Goal: Task Accomplishment & Management: Complete application form

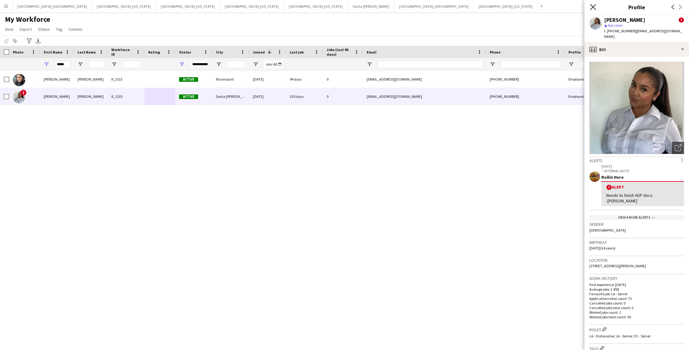
click at [595, 6] on icon "Close pop-in" at bounding box center [593, 7] width 6 height 6
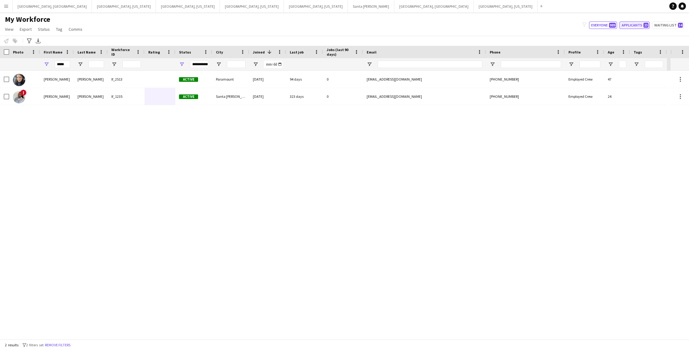
click at [631, 25] on button "Applicants 23" at bounding box center [635, 25] width 30 height 7
type input "**********"
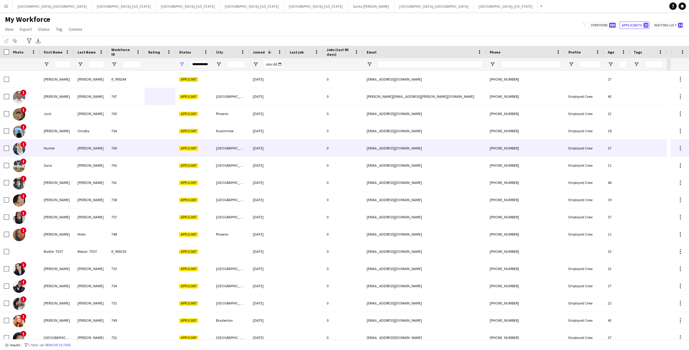
scroll to position [0, 0]
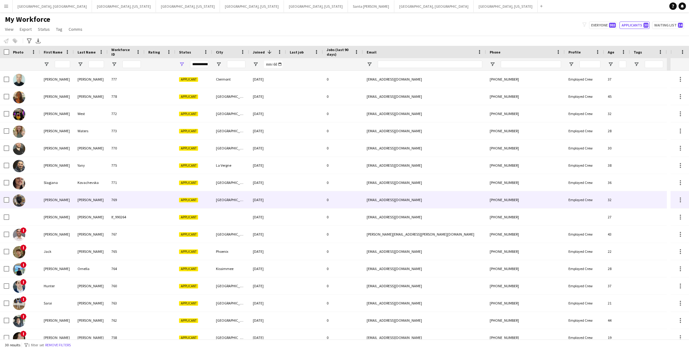
click at [288, 206] on div at bounding box center [304, 199] width 37 height 17
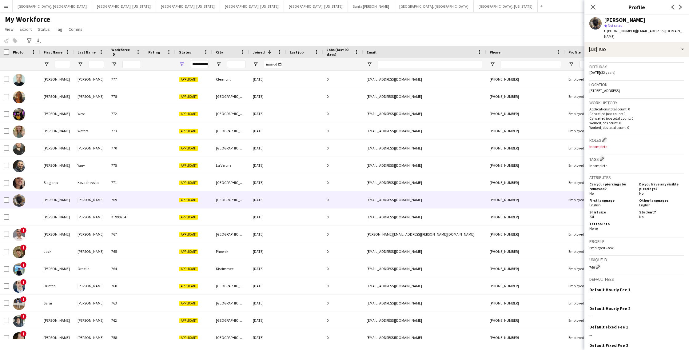
scroll to position [138, 0]
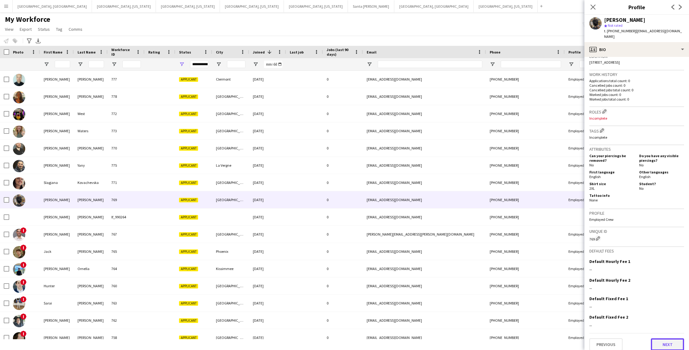
click at [674, 340] on button "Next" at bounding box center [667, 345] width 33 height 12
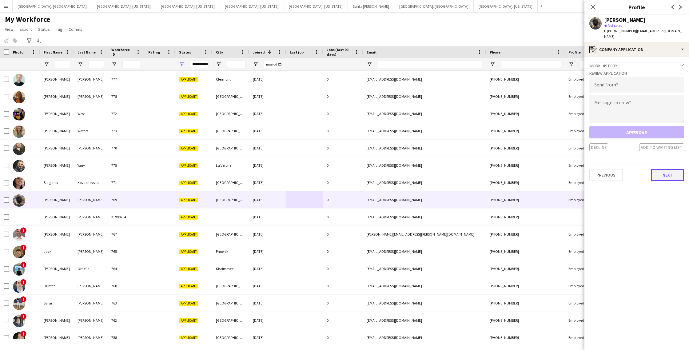
click at [660, 169] on button "Next" at bounding box center [667, 175] width 33 height 12
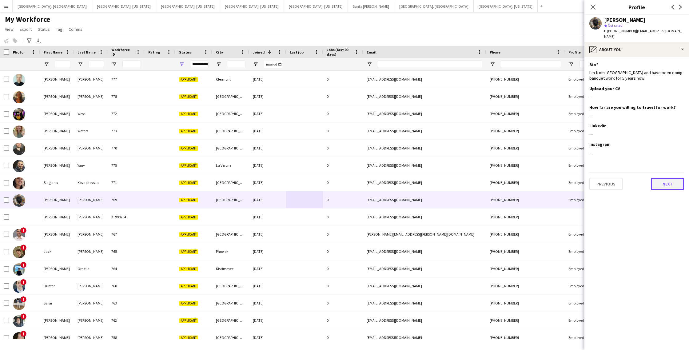
click at [669, 179] on button "Next" at bounding box center [667, 184] width 33 height 12
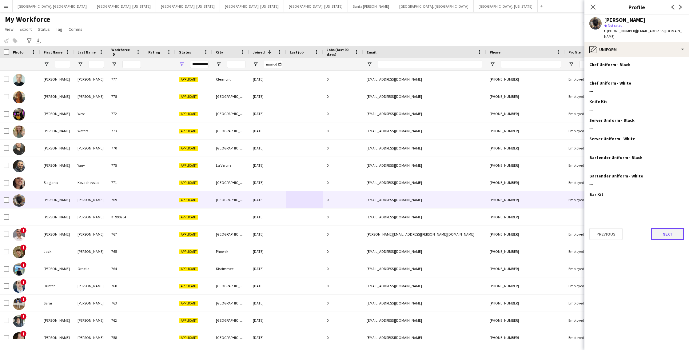
click at [663, 230] on button "Next" at bounding box center [667, 234] width 33 height 12
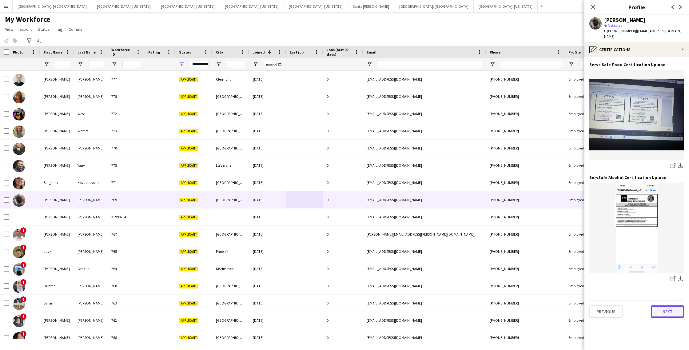
click at [658, 308] on button "Next" at bounding box center [667, 312] width 33 height 12
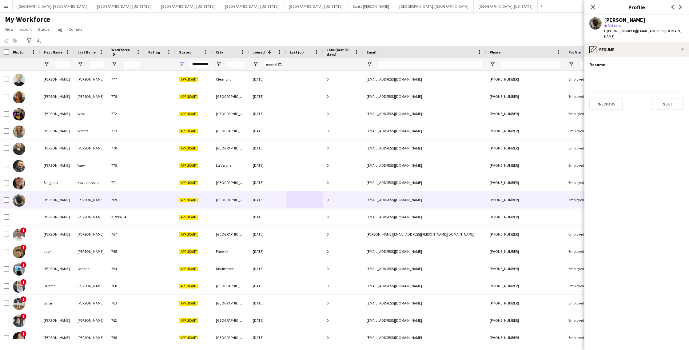
click at [600, 105] on app-section-data-types "Resume Edit this field --- Previous Next" at bounding box center [637, 203] width 105 height 293
click at [602, 102] on button "Previous" at bounding box center [606, 104] width 33 height 12
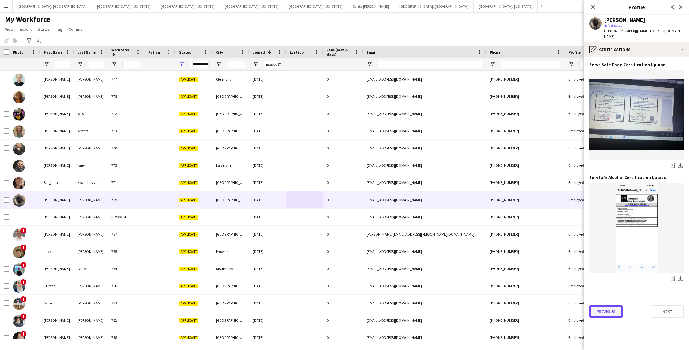
click at [606, 307] on button "Previous" at bounding box center [606, 312] width 33 height 12
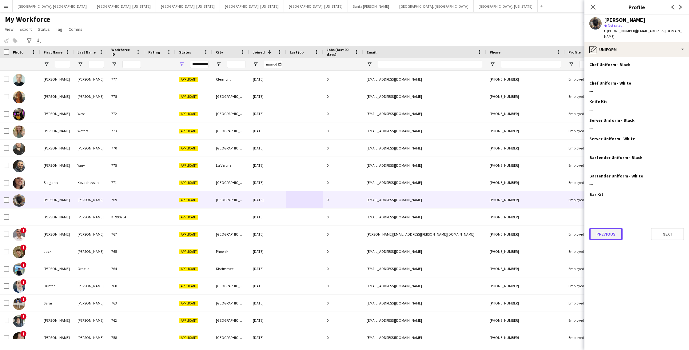
click at [601, 231] on button "Previous" at bounding box center [606, 234] width 33 height 12
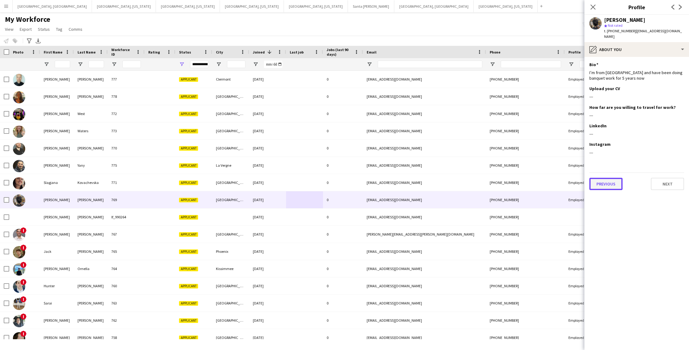
click at [603, 178] on button "Previous" at bounding box center [606, 184] width 33 height 12
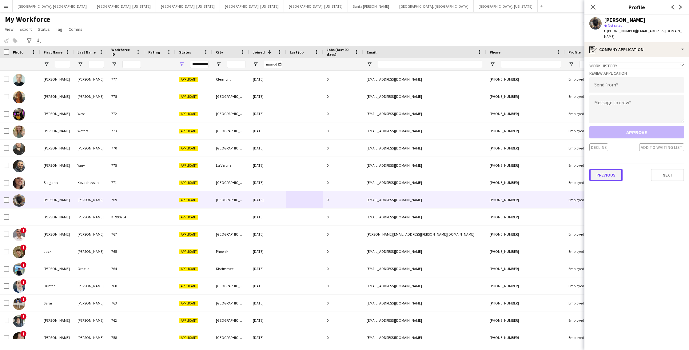
click at [607, 173] on button "Previous" at bounding box center [606, 175] width 33 height 12
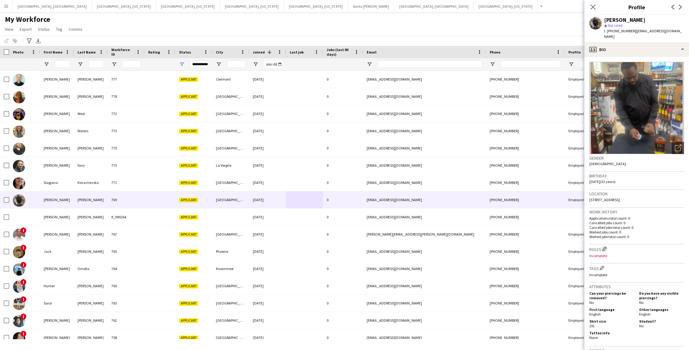
click at [606, 247] on app-icon "Edit crew company roles" at bounding box center [605, 249] width 4 height 4
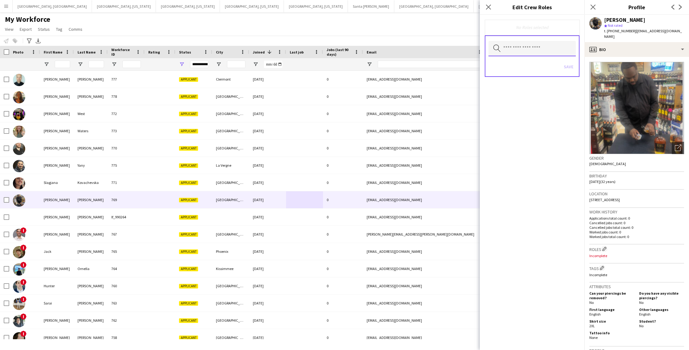
click at [530, 52] on input "text" at bounding box center [532, 48] width 87 height 15
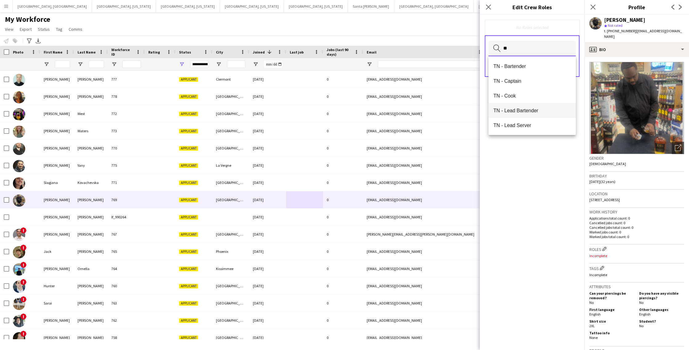
scroll to position [15, 0]
type input "**"
click at [526, 128] on span "TN - Server" at bounding box center [533, 125] width 78 height 6
click at [547, 30] on div "TN - Server Remove" at bounding box center [532, 28] width 85 height 6
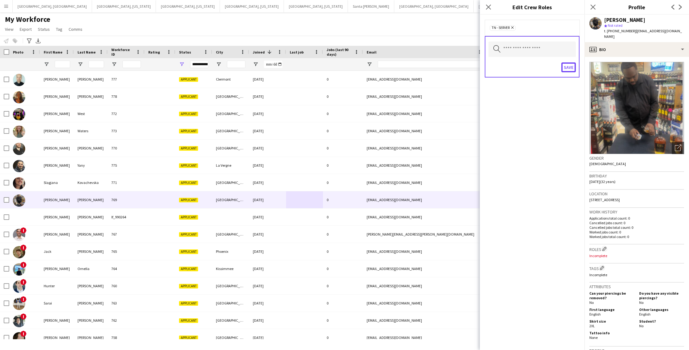
drag, startPoint x: 570, startPoint y: 70, endPoint x: 578, endPoint y: 79, distance: 12.5
click at [569, 70] on button "Save" at bounding box center [569, 67] width 14 height 10
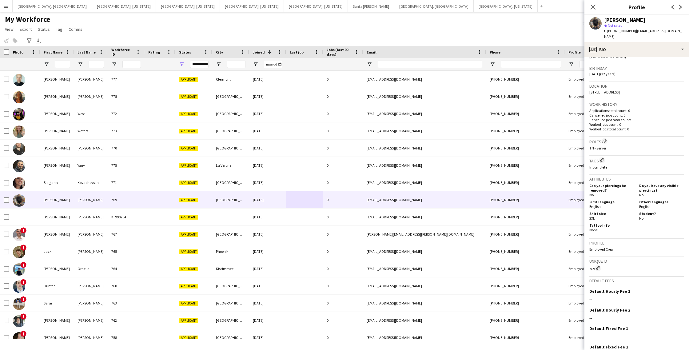
scroll to position [138, 0]
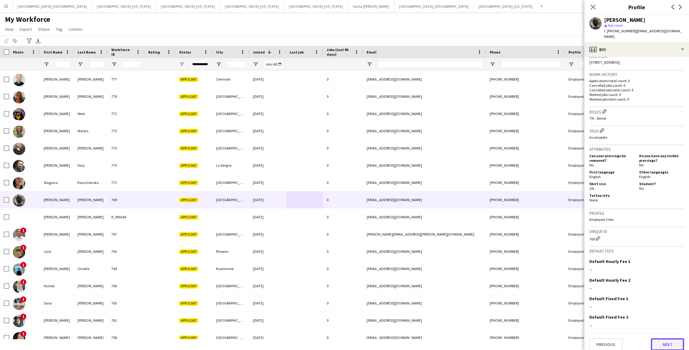
click at [662, 339] on button "Next" at bounding box center [667, 345] width 33 height 12
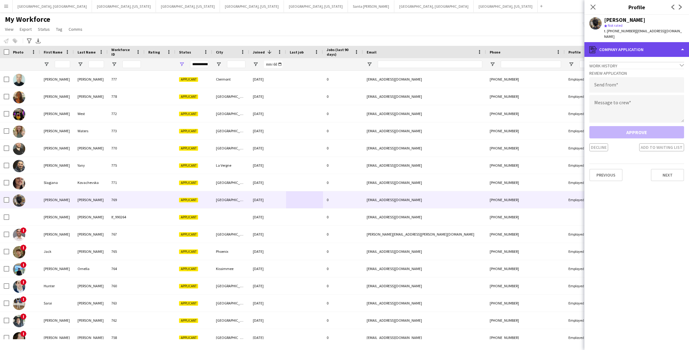
click at [648, 44] on div "register Company application" at bounding box center [637, 49] width 105 height 15
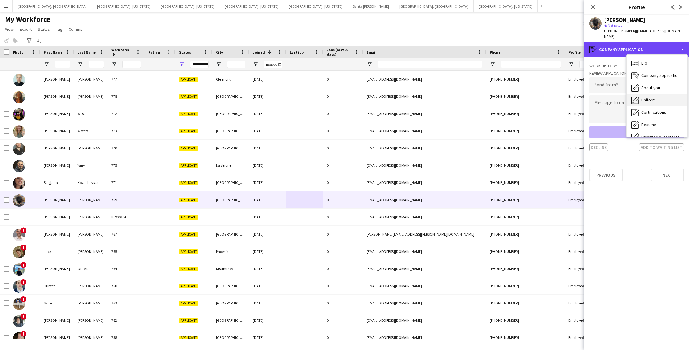
scroll to position [33, 0]
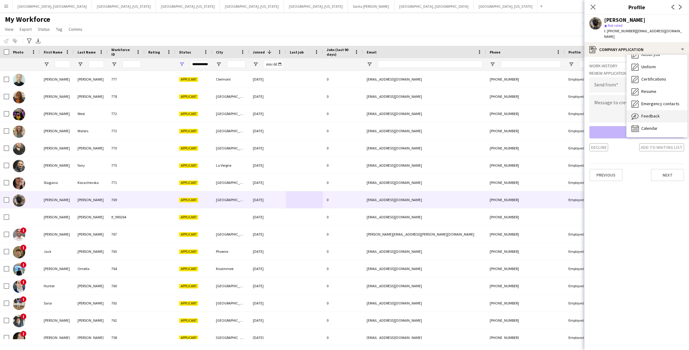
click at [655, 113] on span "Feedback" at bounding box center [651, 116] width 18 height 6
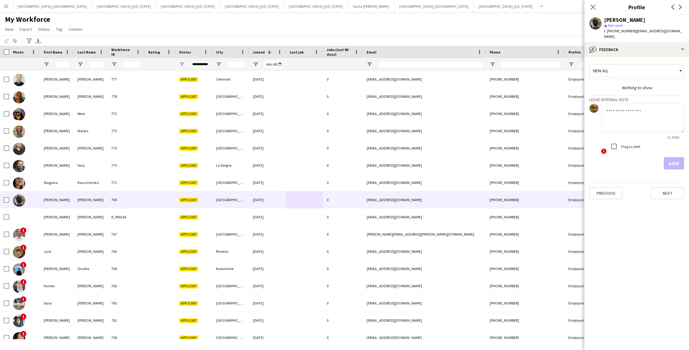
click at [626, 110] on textarea at bounding box center [642, 118] width 83 height 29
type textarea "**********"
click at [667, 158] on button "Save" at bounding box center [674, 163] width 20 height 12
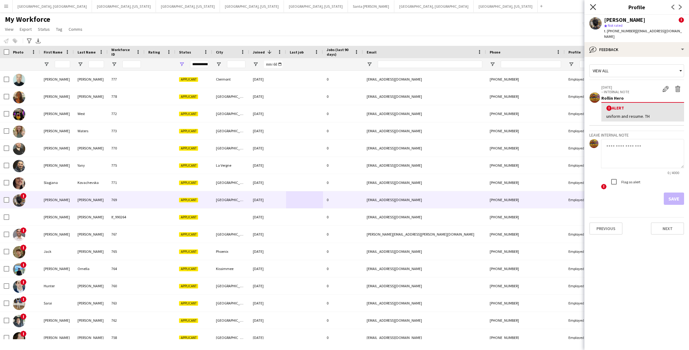
click at [592, 7] on icon "Close pop-in" at bounding box center [593, 7] width 6 height 6
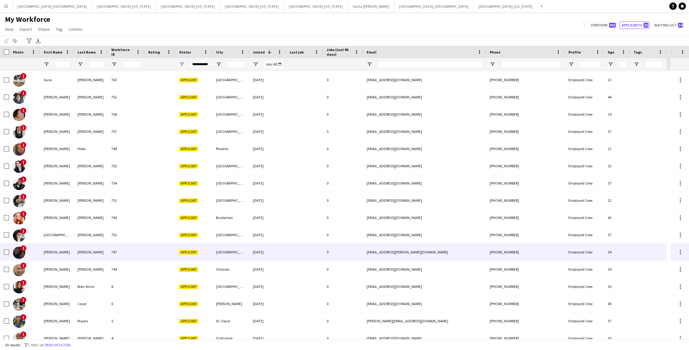
scroll to position [248, 0]
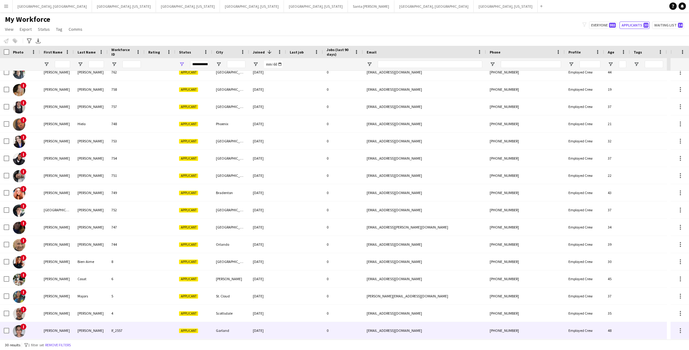
click at [329, 327] on div "0" at bounding box center [343, 330] width 40 height 17
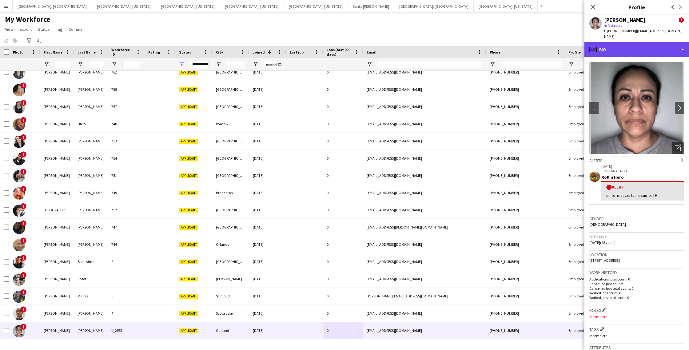
click at [633, 42] on div "profile Bio" at bounding box center [637, 49] width 105 height 15
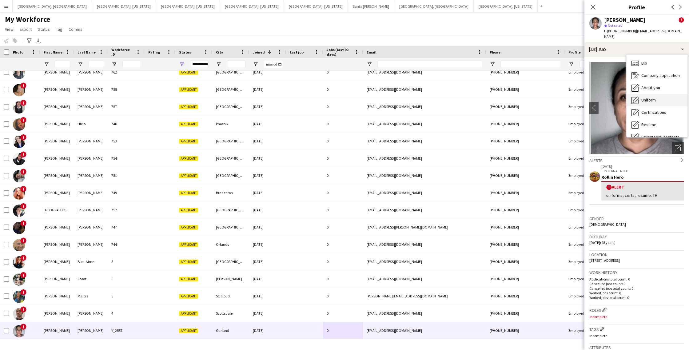
click at [654, 97] on span "Uniform" at bounding box center [649, 100] width 14 height 6
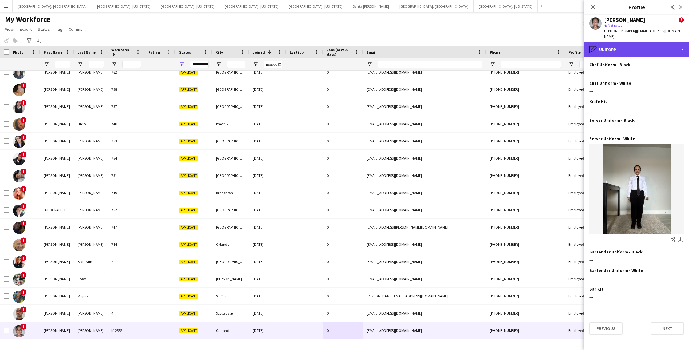
click at [643, 42] on div "pencil4 Uniform" at bounding box center [637, 49] width 105 height 15
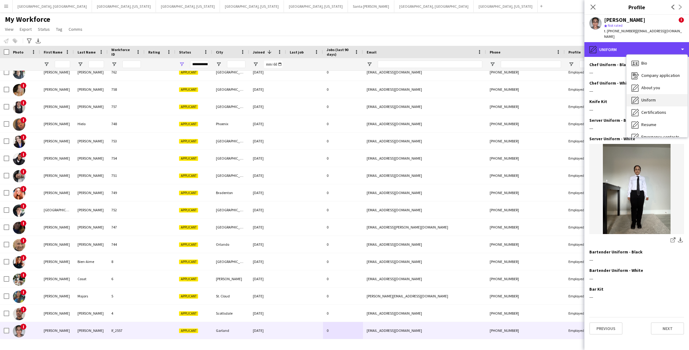
scroll to position [2, 0]
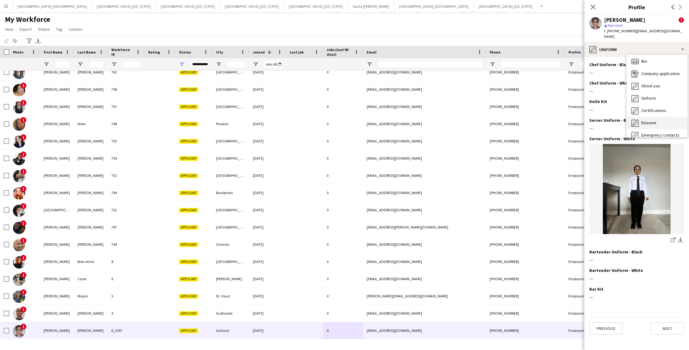
click at [656, 117] on div "Resume Resume" at bounding box center [657, 123] width 61 height 12
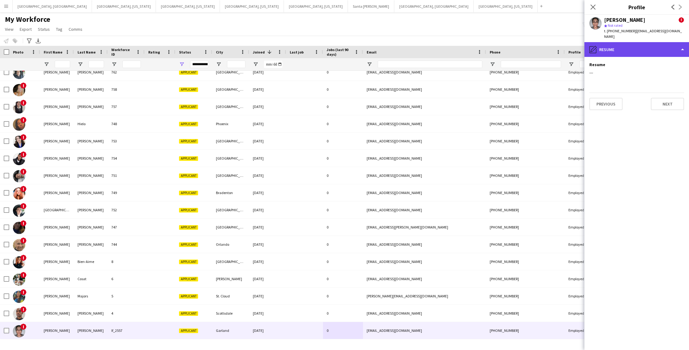
click at [620, 49] on div "pencil4 Resume" at bounding box center [637, 49] width 105 height 15
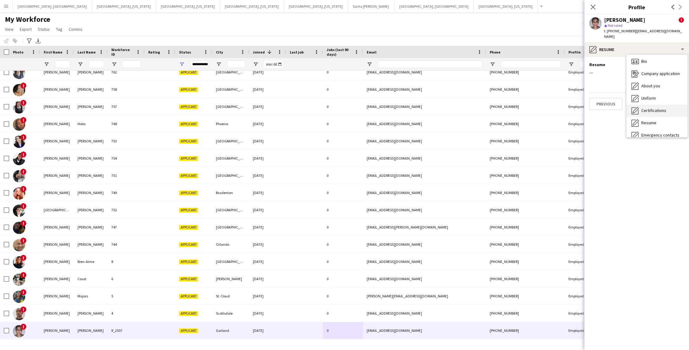
click at [656, 108] on span "Certifications" at bounding box center [654, 111] width 25 height 6
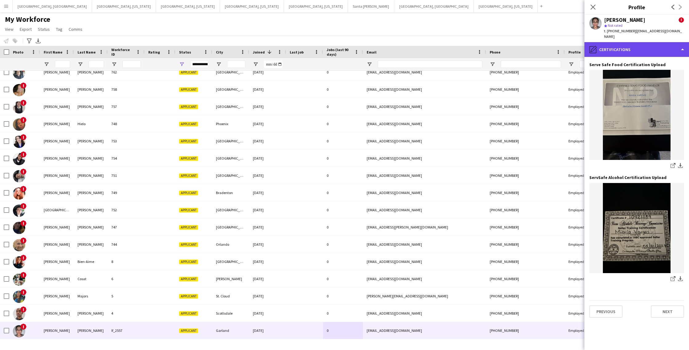
click at [632, 43] on div "pencil4 Certifications" at bounding box center [637, 49] width 105 height 15
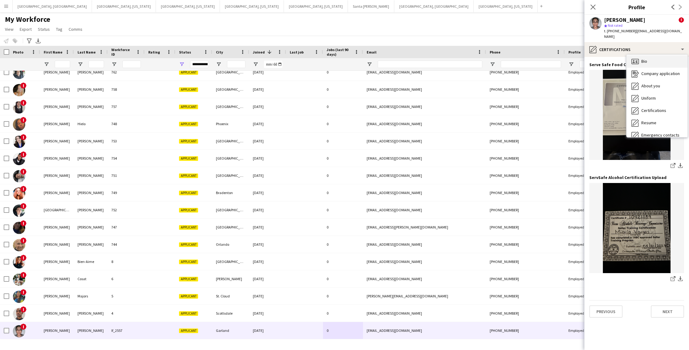
click at [646, 55] on div "Bio Bio" at bounding box center [657, 61] width 61 height 12
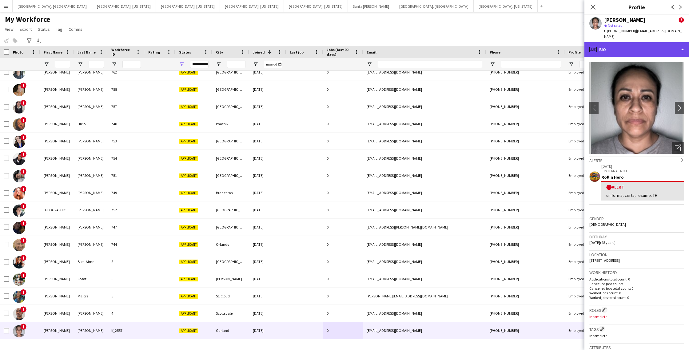
click at [623, 48] on div "profile Bio" at bounding box center [637, 49] width 105 height 15
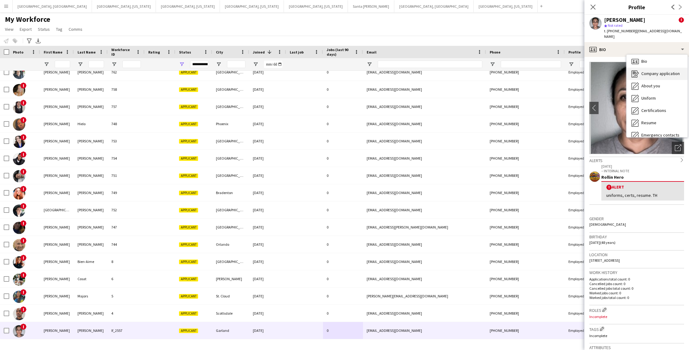
click at [649, 71] on span "Company application" at bounding box center [661, 74] width 38 height 6
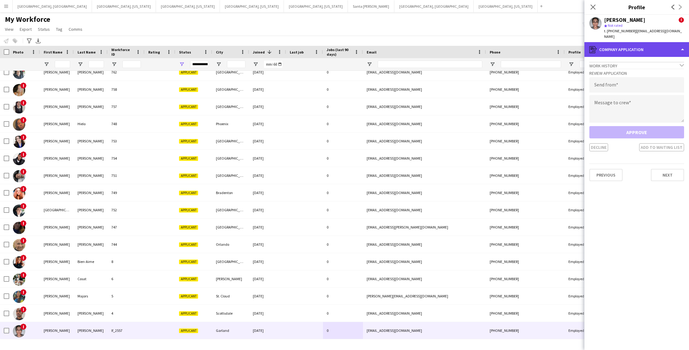
click at [620, 45] on div "register Company application" at bounding box center [637, 49] width 105 height 15
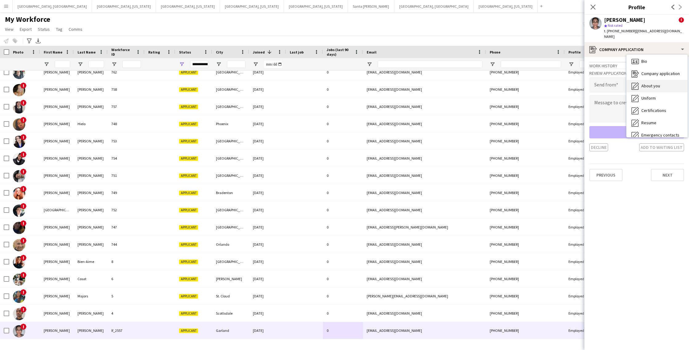
click at [648, 83] on span "About you" at bounding box center [651, 86] width 19 height 6
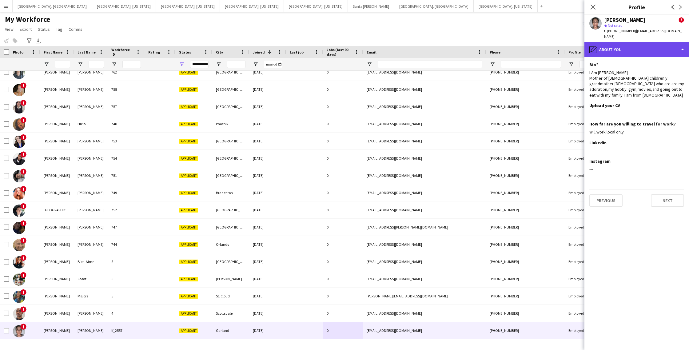
click at [634, 43] on div "pencil4 About you" at bounding box center [637, 49] width 105 height 15
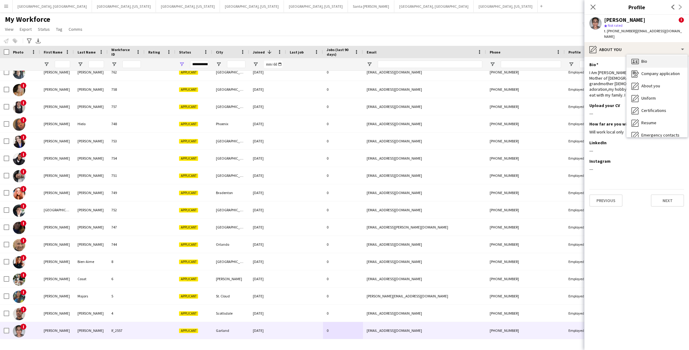
click at [638, 58] on icon "Bio" at bounding box center [635, 61] width 7 height 7
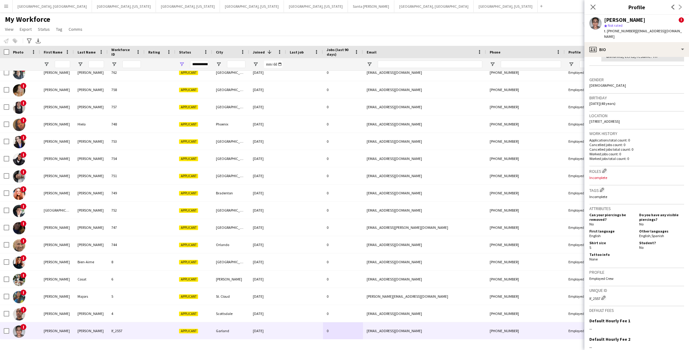
scroll to position [143, 0]
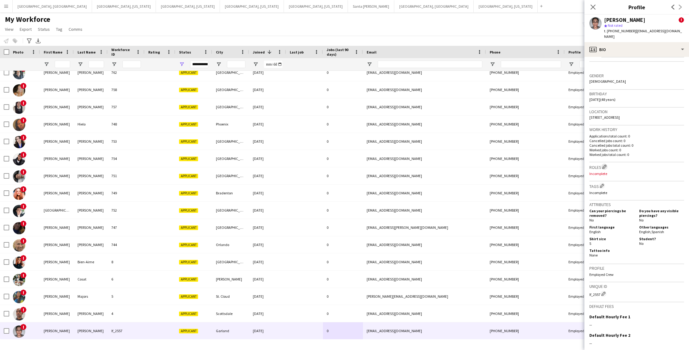
click at [605, 165] on app-icon "Edit crew company roles" at bounding box center [605, 167] width 4 height 4
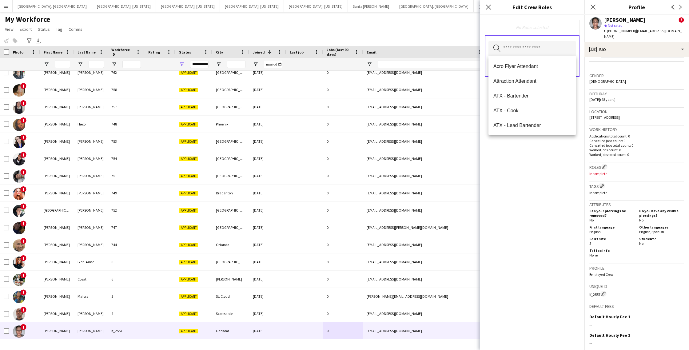
click at [538, 50] on input "text" at bounding box center [532, 48] width 87 height 15
type input "*"
type input "**"
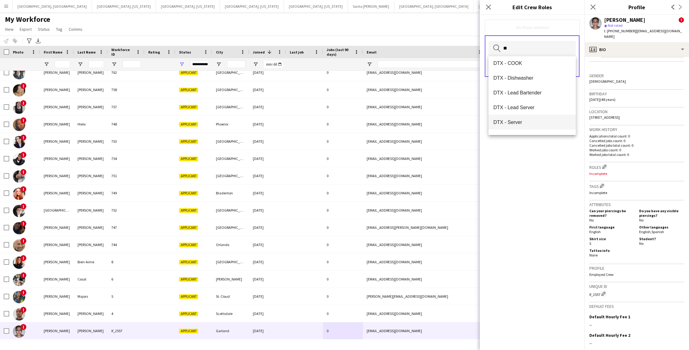
click at [517, 118] on mat-option "DTX - Server" at bounding box center [532, 122] width 87 height 15
drag, startPoint x: 554, startPoint y: 29, endPoint x: 570, endPoint y: 50, distance: 26.8
click at [554, 29] on div "DTX - Server Remove" at bounding box center [532, 28] width 85 height 6
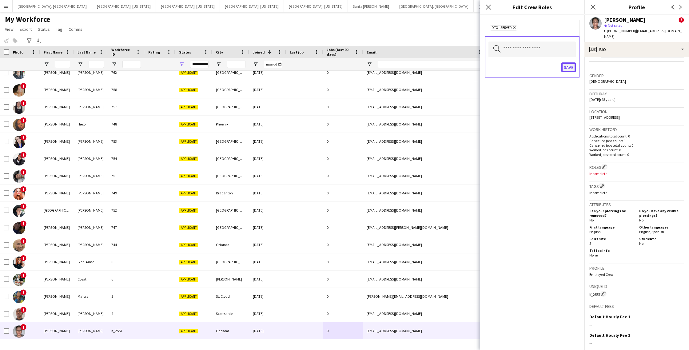
click at [568, 67] on button "Save" at bounding box center [569, 67] width 14 height 10
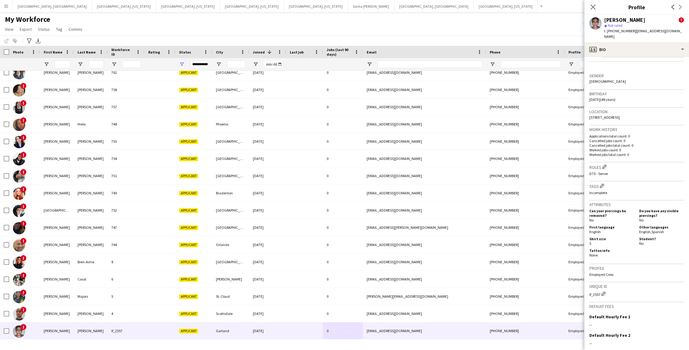
scroll to position [198, 0]
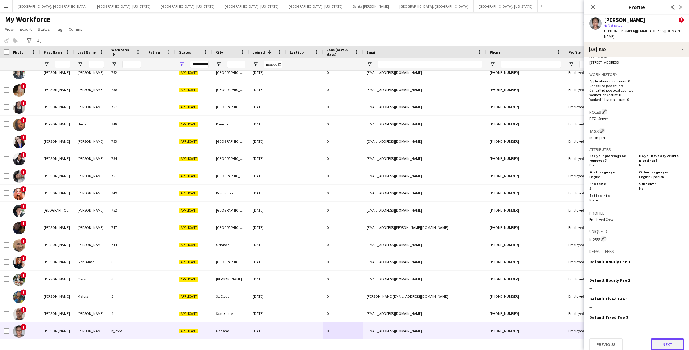
click at [669, 340] on button "Next" at bounding box center [667, 345] width 33 height 12
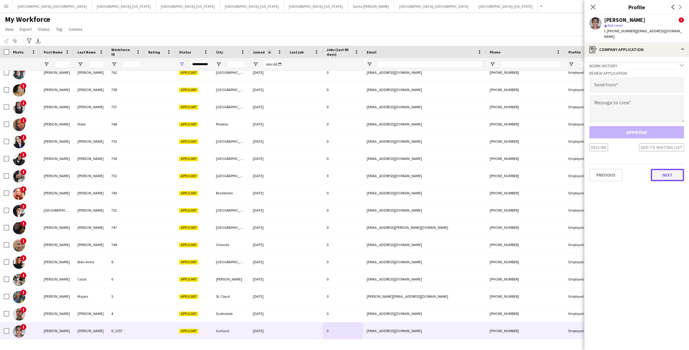
click at [677, 169] on button "Next" at bounding box center [667, 175] width 33 height 12
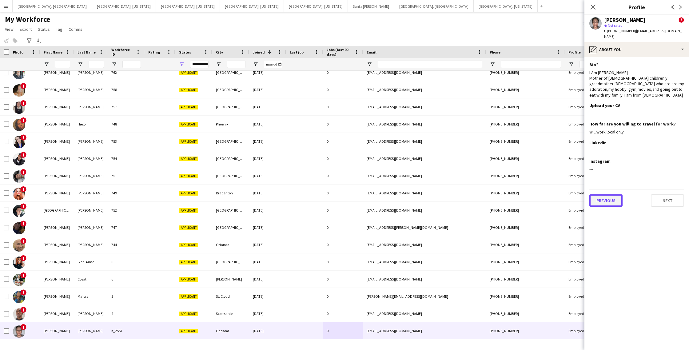
click at [609, 194] on button "Previous" at bounding box center [606, 200] width 33 height 12
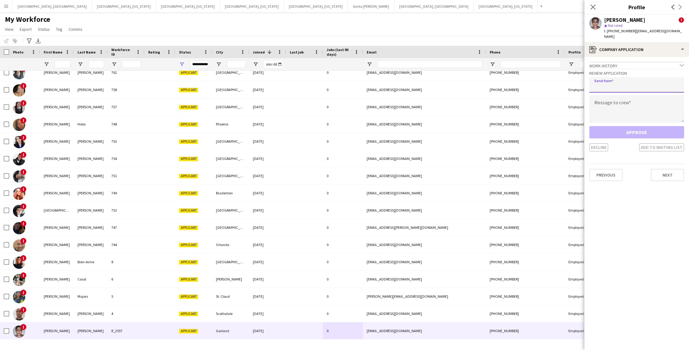
click at [637, 78] on input "email" at bounding box center [637, 84] width 95 height 15
type input "**********"
click at [618, 109] on textarea at bounding box center [637, 109] width 95 height 28
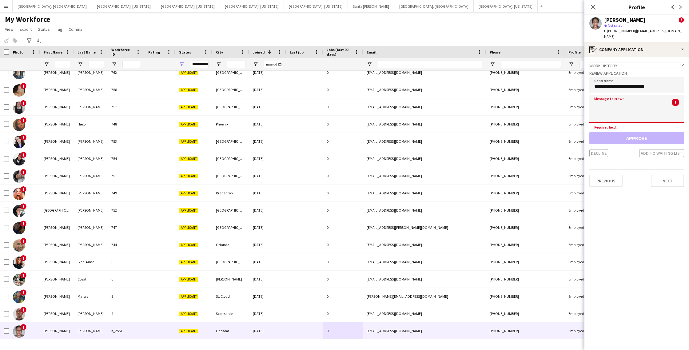
click at [608, 104] on textarea at bounding box center [637, 109] width 95 height 28
paste textarea "**********"
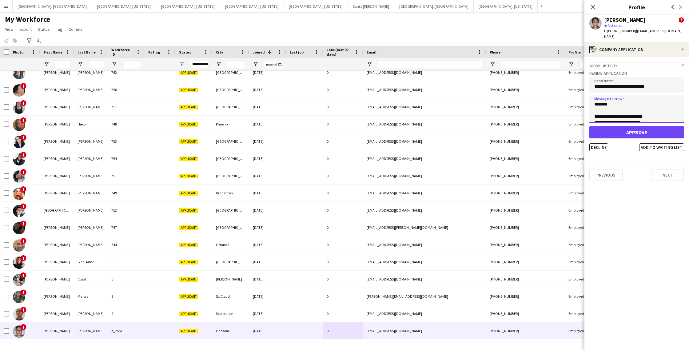
scroll to position [0, 0]
type textarea "**********"
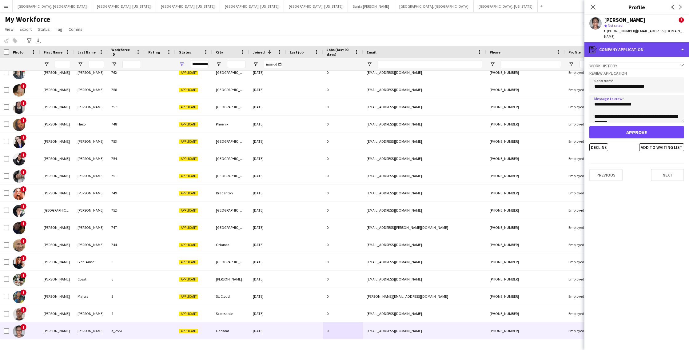
click at [618, 45] on div "register Company application" at bounding box center [637, 49] width 105 height 15
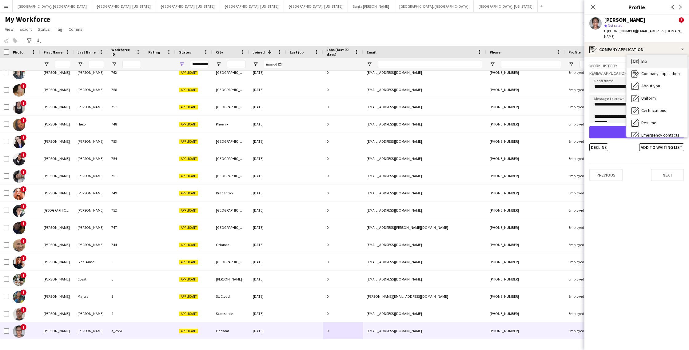
click at [648, 57] on div "Bio Bio" at bounding box center [657, 61] width 61 height 12
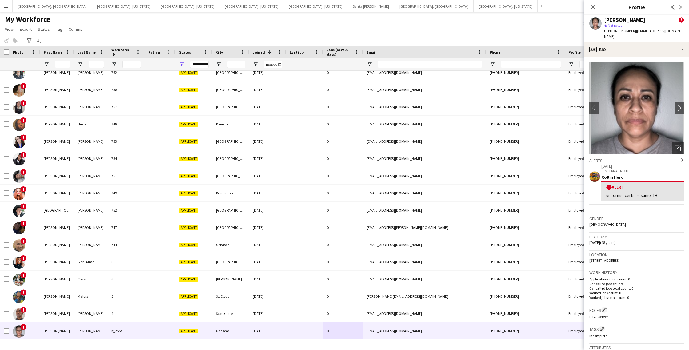
click at [652, 186] on div "! Alert uniforms, certs, resume. TH" at bounding box center [643, 190] width 83 height 19
click at [611, 164] on p "[DATE]" at bounding box center [643, 166] width 83 height 5
click at [650, 44] on div "profile Bio" at bounding box center [637, 49] width 105 height 15
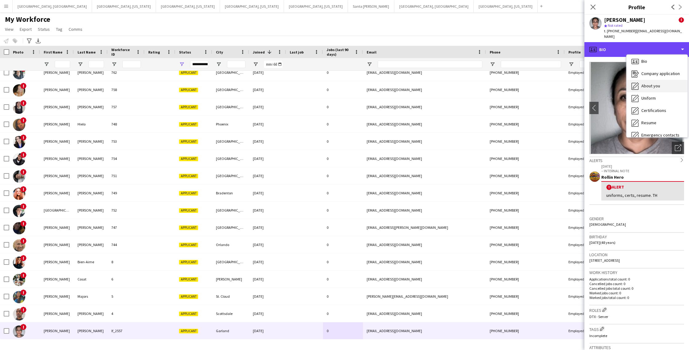
scroll to position [33, 0]
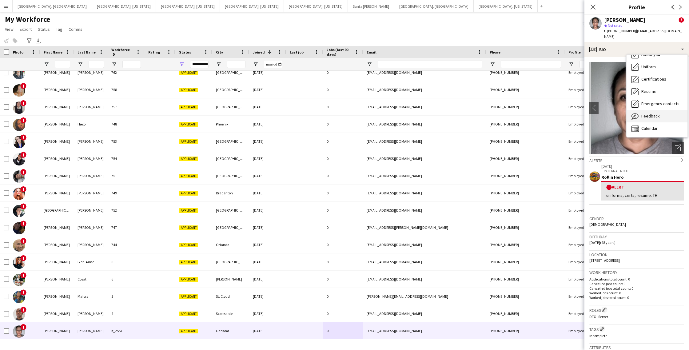
click at [648, 113] on span "Feedback" at bounding box center [651, 116] width 18 height 6
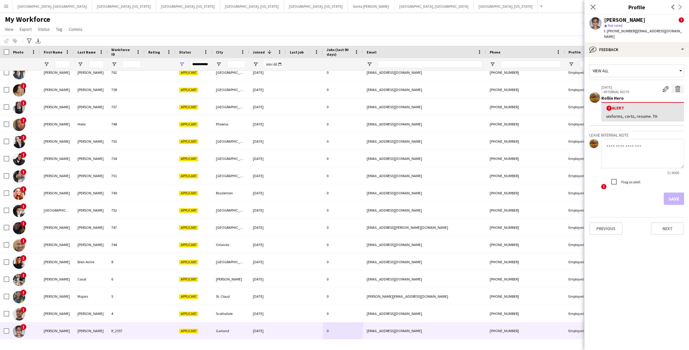
click at [679, 86] on app-icon "Delete alert" at bounding box center [678, 89] width 6 height 6
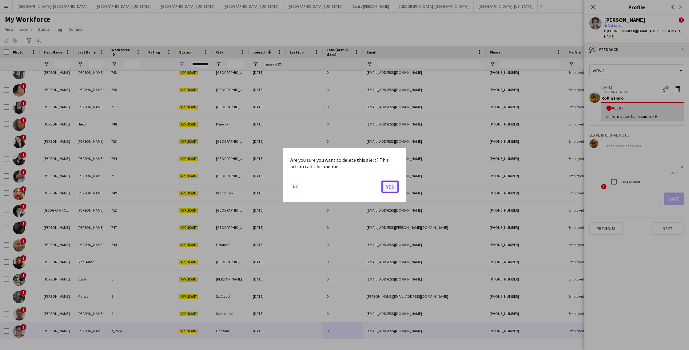
click at [388, 188] on button "Yes" at bounding box center [390, 187] width 17 height 12
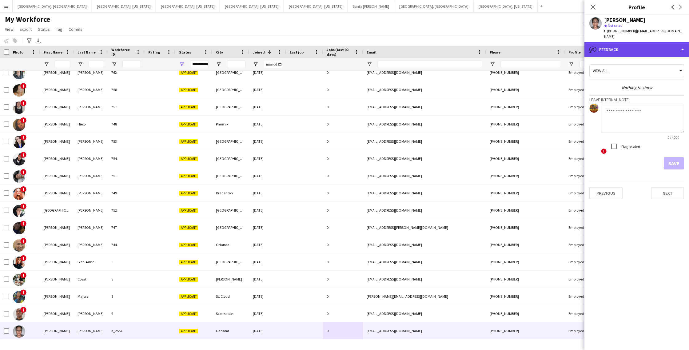
click at [617, 42] on div "bubble-pencil Feedback" at bounding box center [637, 49] width 105 height 15
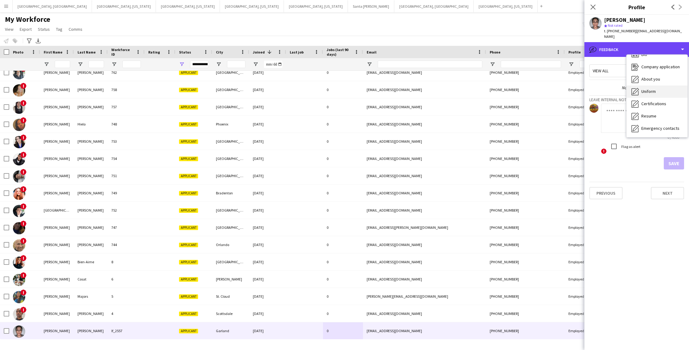
scroll to position [8, 0]
click at [647, 64] on div "Company application Company application" at bounding box center [657, 67] width 61 height 12
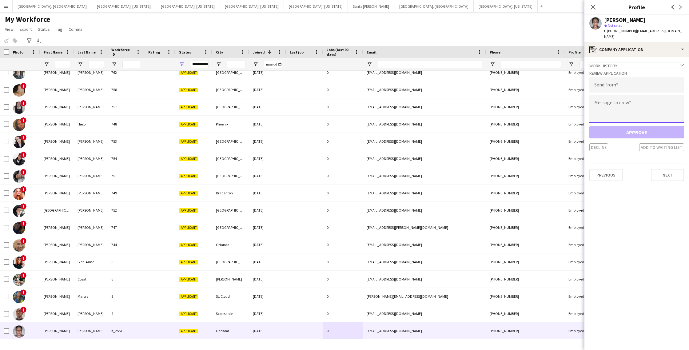
click at [625, 112] on textarea at bounding box center [637, 109] width 95 height 28
paste textarea "**********"
type textarea "**********"
click at [614, 83] on input "email" at bounding box center [637, 84] width 95 height 15
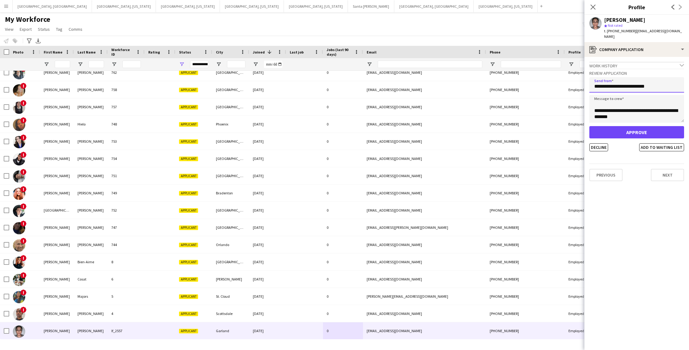
scroll to position [0, 0]
type input "**********"
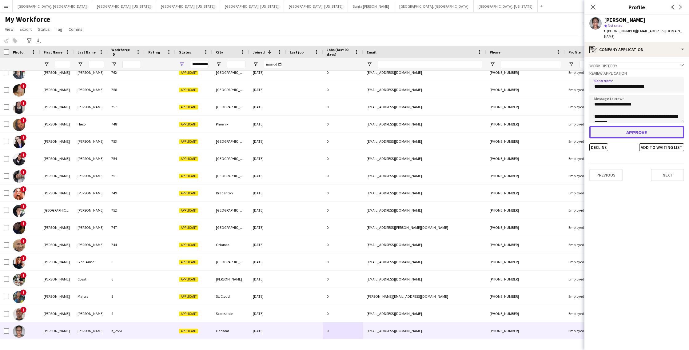
click at [637, 130] on button "Approve" at bounding box center [637, 132] width 95 height 12
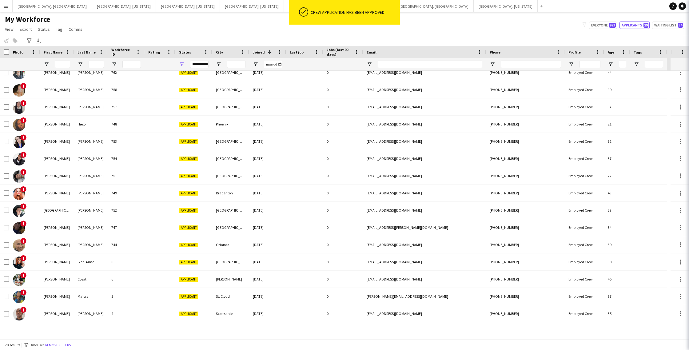
scroll to position [231, 0]
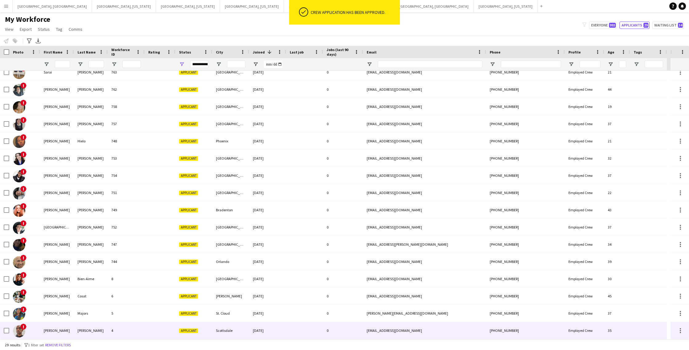
click at [160, 330] on div at bounding box center [160, 330] width 31 height 17
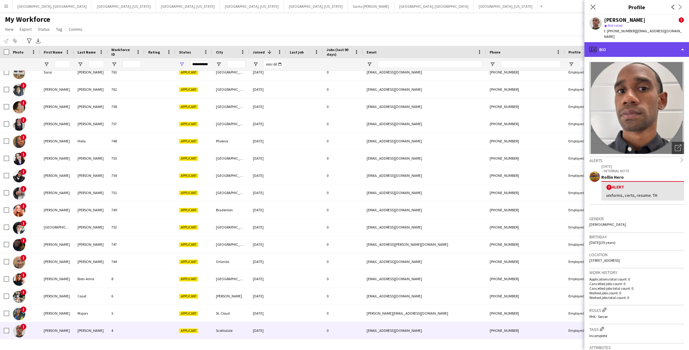
click at [660, 44] on div "profile Bio" at bounding box center [637, 49] width 105 height 15
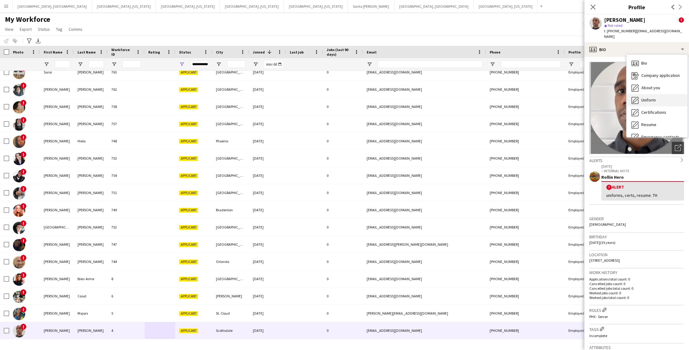
click at [658, 96] on div "Uniform Uniform" at bounding box center [657, 100] width 61 height 12
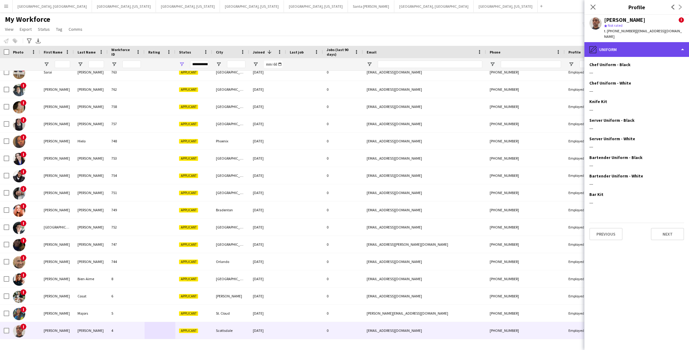
click at [621, 43] on div "pencil4 Uniform" at bounding box center [637, 49] width 105 height 15
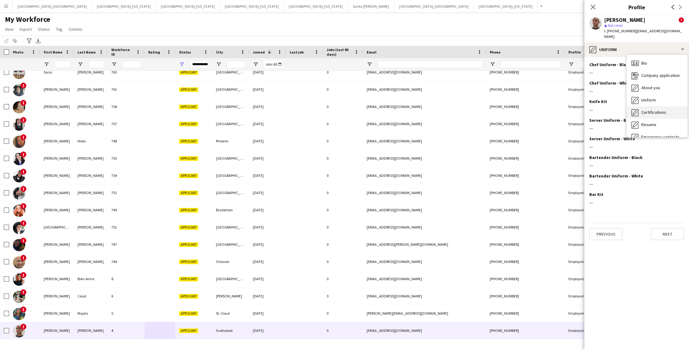
click at [652, 110] on span "Certifications" at bounding box center [654, 113] width 25 height 6
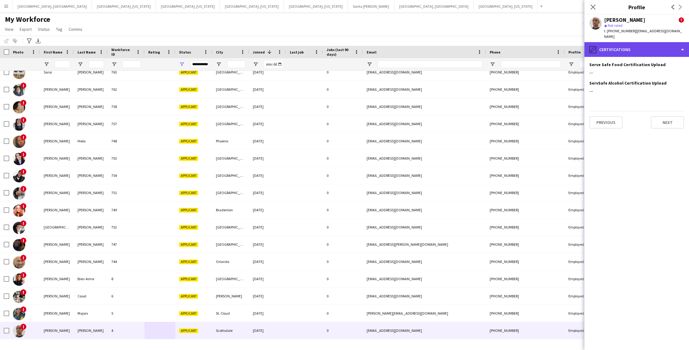
click at [631, 44] on div "pencil4 Certifications" at bounding box center [637, 49] width 105 height 15
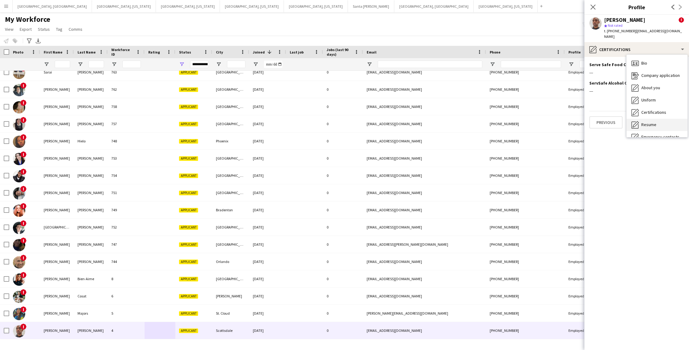
click at [652, 122] on span "Resume" at bounding box center [649, 125] width 15 height 6
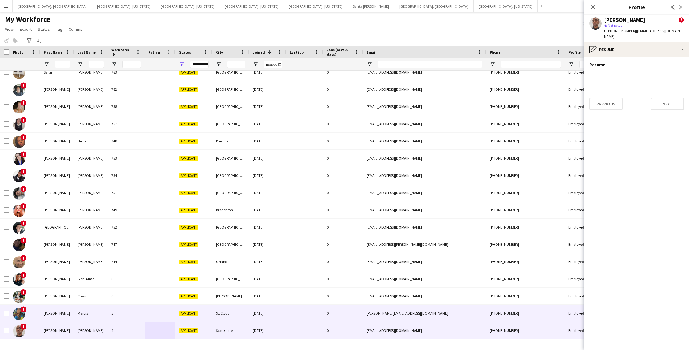
click at [143, 318] on div "5" at bounding box center [126, 313] width 37 height 17
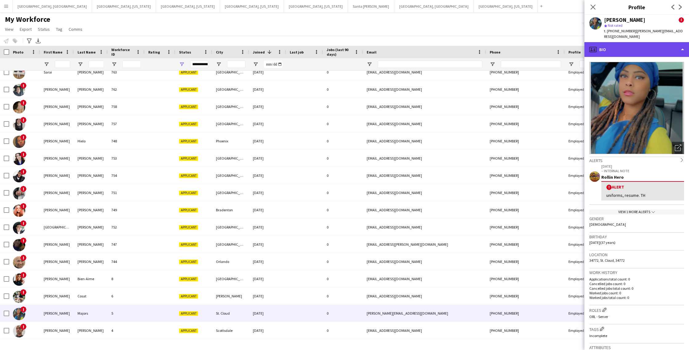
click at [656, 46] on div "profile Bio" at bounding box center [637, 49] width 105 height 15
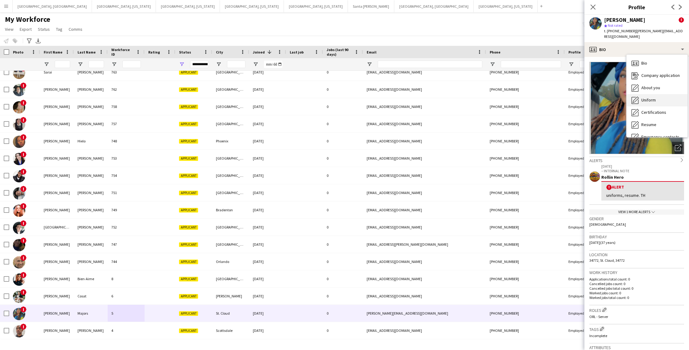
click at [659, 94] on div "Uniform Uniform" at bounding box center [657, 100] width 61 height 12
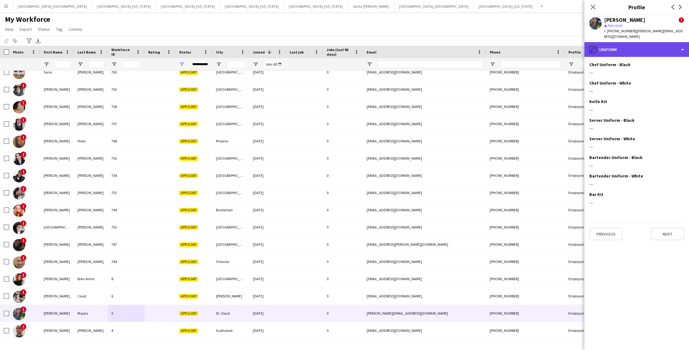
click at [624, 48] on div "pencil4 Uniform" at bounding box center [637, 49] width 105 height 15
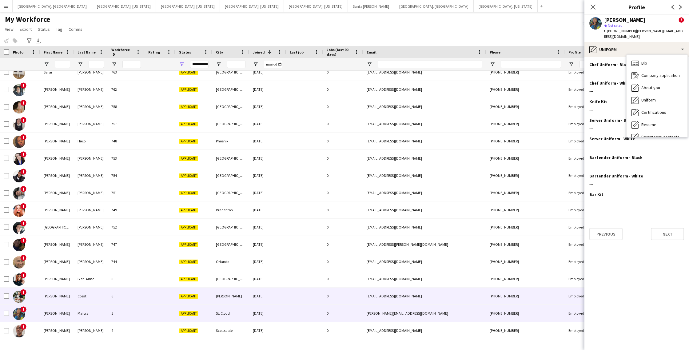
click at [140, 298] on div "6" at bounding box center [126, 296] width 37 height 17
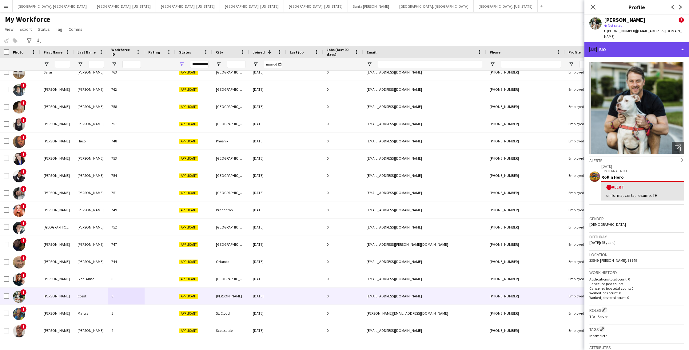
click at [634, 44] on div "profile Bio" at bounding box center [637, 49] width 105 height 15
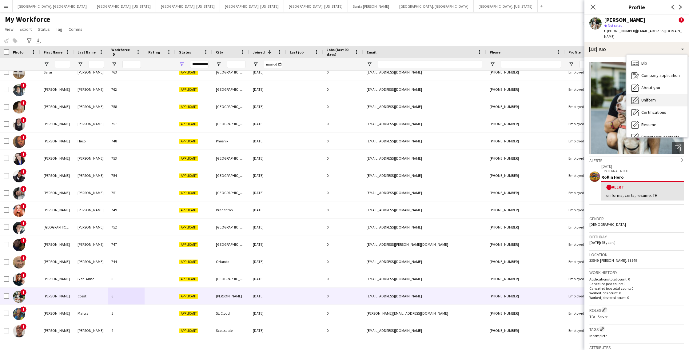
click at [645, 97] on span "Uniform" at bounding box center [649, 100] width 14 height 6
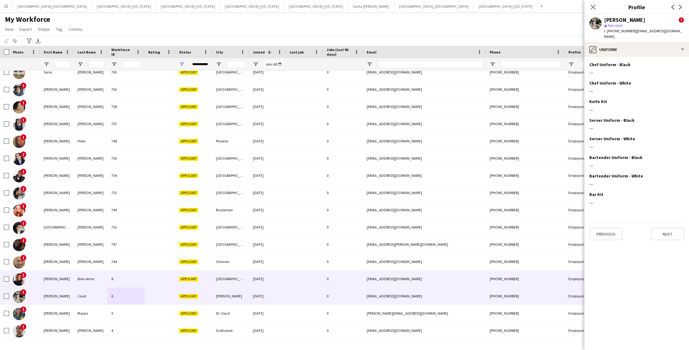
click at [136, 280] on div "8" at bounding box center [126, 279] width 37 height 17
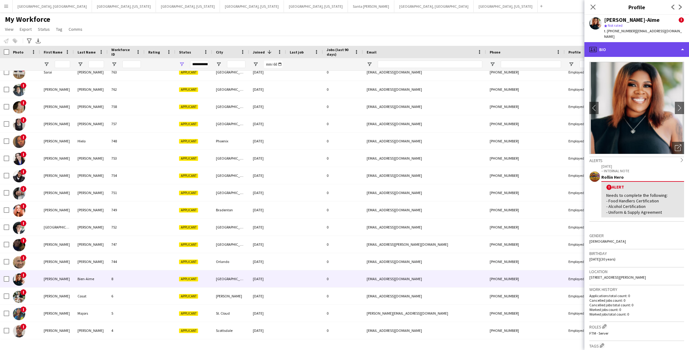
click at [644, 48] on div "profile Bio" at bounding box center [637, 49] width 105 height 15
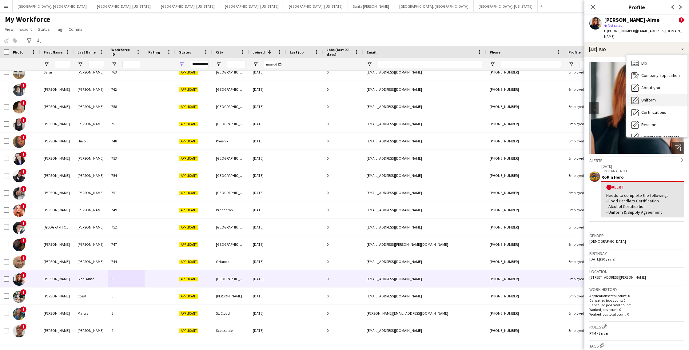
click at [645, 97] on span "Uniform" at bounding box center [649, 100] width 14 height 6
